Goal: Information Seeking & Learning: Learn about a topic

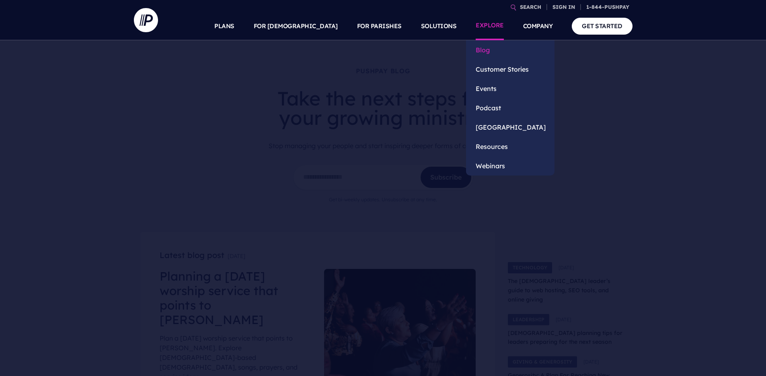
click at [489, 51] on link "Blog" at bounding box center [510, 49] width 88 height 19
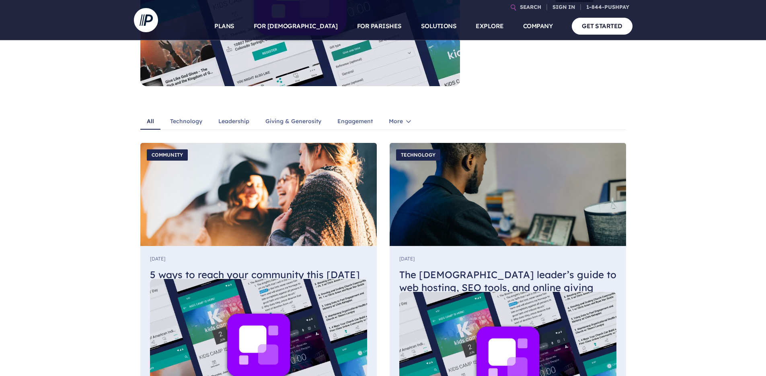
scroll to position [676, 0]
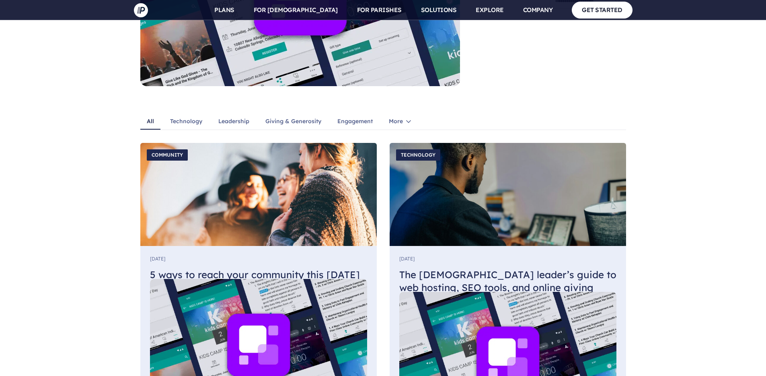
click at [190, 114] on link "Technology" at bounding box center [186, 121] width 45 height 15
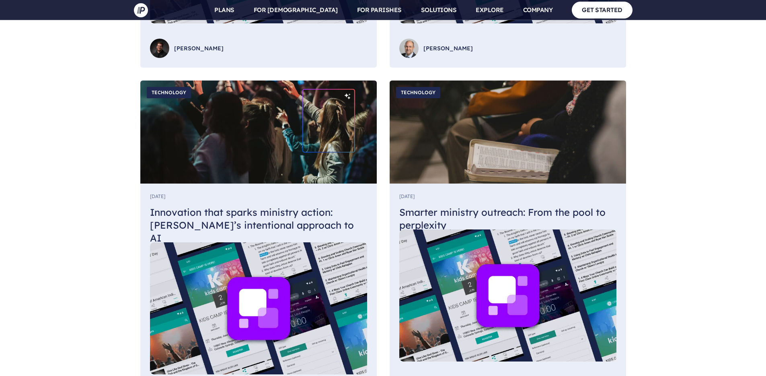
scroll to position [1466, 0]
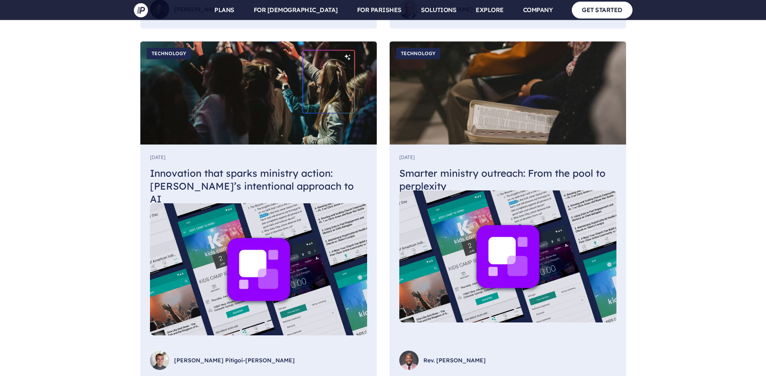
click at [244, 167] on h4 "Innovation that sparks ministry action: [PERSON_NAME]’s intentional approach to…" at bounding box center [258, 186] width 217 height 39
